Goal: Task Accomplishment & Management: Use online tool/utility

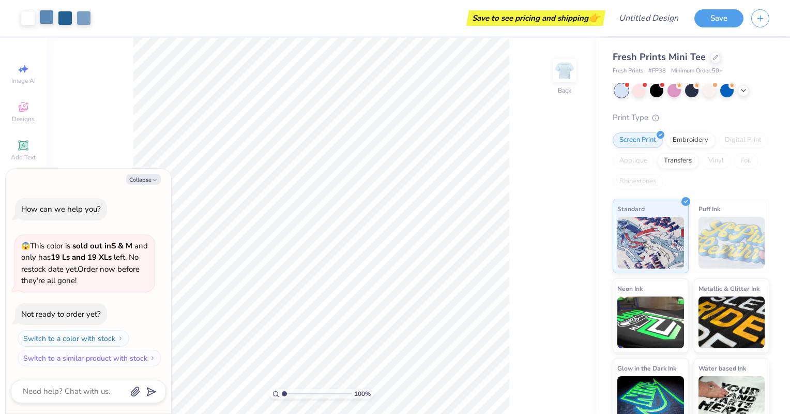
click at [47, 17] on div at bounding box center [46, 17] width 14 height 14
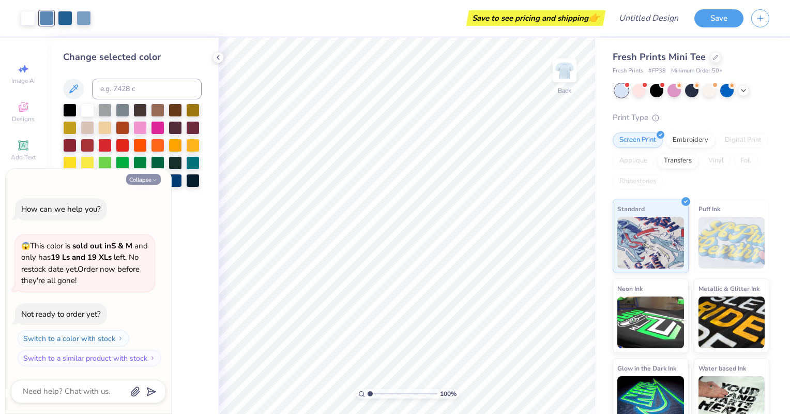
click at [150, 179] on button "Collapse" at bounding box center [143, 179] width 35 height 11
type textarea "x"
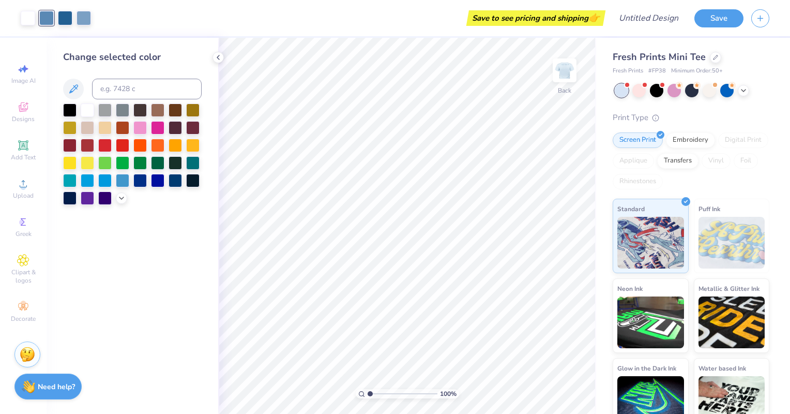
click at [116, 201] on div at bounding box center [132, 153] width 139 height 101
click at [119, 201] on div at bounding box center [121, 196] width 11 height 11
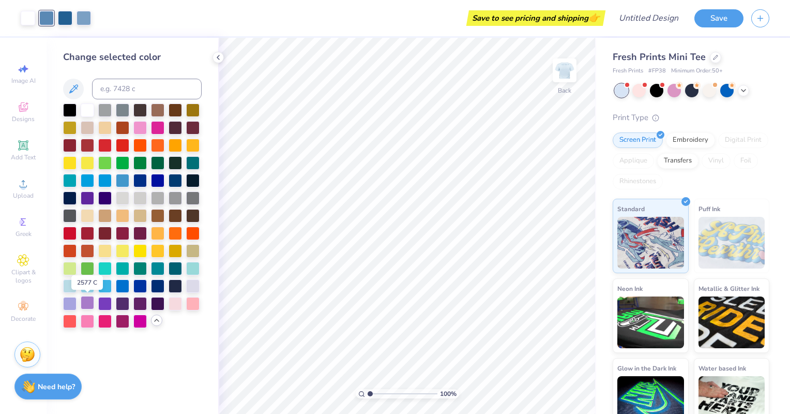
click at [88, 306] on div at bounding box center [87, 302] width 13 height 13
click at [64, 22] on div at bounding box center [65, 17] width 14 height 14
click at [104, 303] on div at bounding box center [104, 302] width 13 height 13
click at [83, 15] on div at bounding box center [84, 17] width 14 height 14
click at [104, 303] on div at bounding box center [104, 302] width 13 height 13
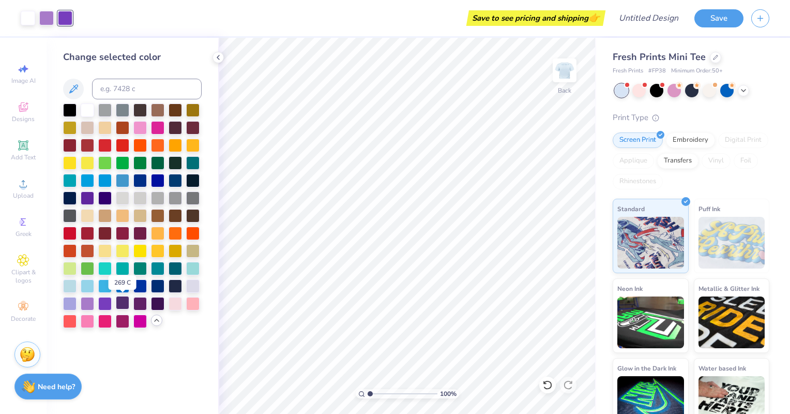
click at [117, 305] on div at bounding box center [122, 302] width 13 height 13
click at [122, 303] on div at bounding box center [122, 302] width 13 height 13
click at [48, 18] on div at bounding box center [46, 17] width 14 height 14
click at [119, 304] on div at bounding box center [122, 302] width 13 height 13
click at [88, 306] on div at bounding box center [87, 302] width 13 height 13
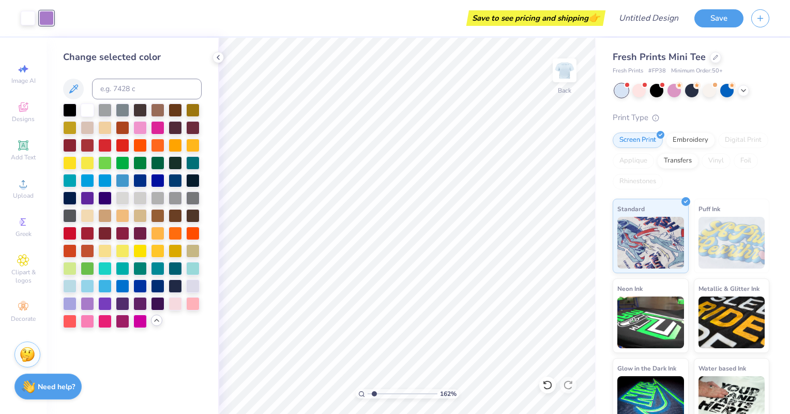
click at [62, 17] on div "Save to see pricing and shipping 👉" at bounding box center [332, 18] width 541 height 36
type input "1.61637563589544"
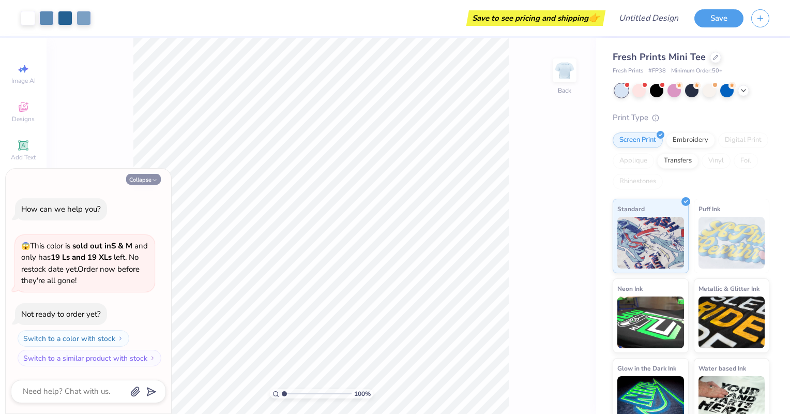
click at [153, 179] on polyline "button" at bounding box center [154, 180] width 3 height 2
type textarea "x"
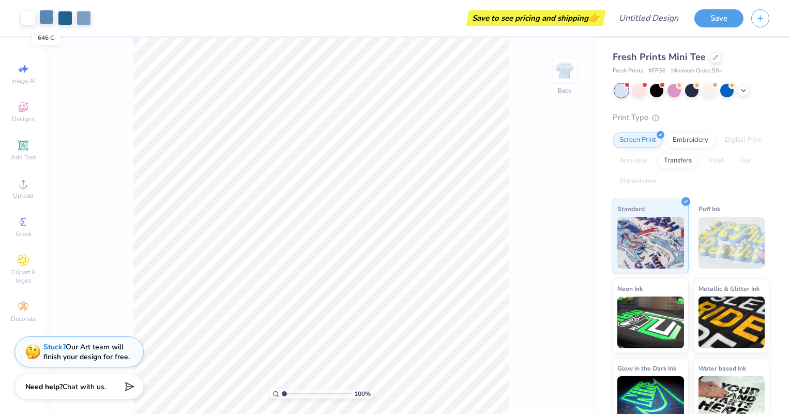
click at [48, 21] on div at bounding box center [46, 17] width 14 height 14
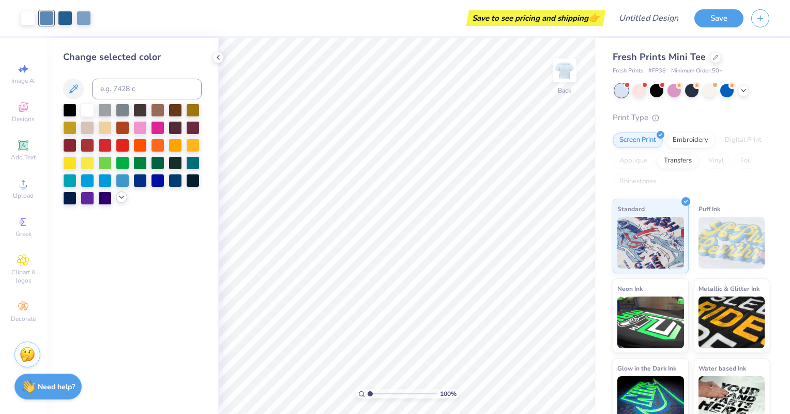
click at [123, 202] on div at bounding box center [121, 196] width 11 height 11
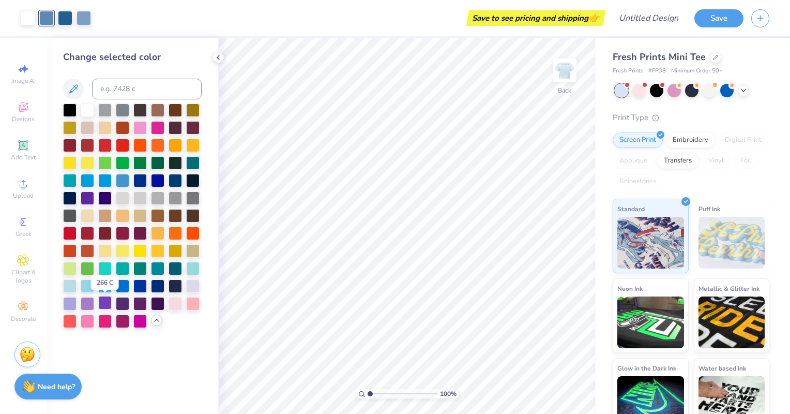
click at [108, 306] on div at bounding box center [104, 302] width 13 height 13
click at [68, 23] on div at bounding box center [65, 17] width 14 height 14
click at [122, 304] on div at bounding box center [122, 302] width 13 height 13
click at [83, 16] on div at bounding box center [84, 17] width 14 height 14
click at [87, 303] on div at bounding box center [87, 302] width 13 height 13
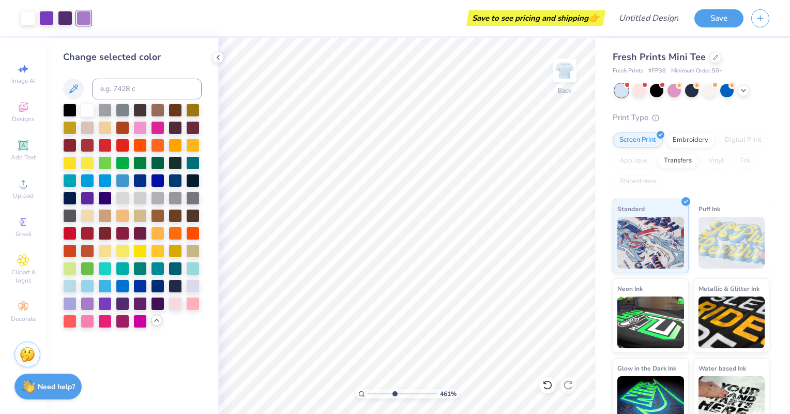
drag, startPoint x: 371, startPoint y: 395, endPoint x: 394, endPoint y: 391, distance: 23.6
click at [394, 391] on input "range" at bounding box center [403, 393] width 70 height 9
type input "4.46"
click at [47, 17] on div at bounding box center [46, 17] width 14 height 14
click at [123, 306] on div at bounding box center [122, 302] width 13 height 13
